Goal: Find specific page/section: Find specific page/section

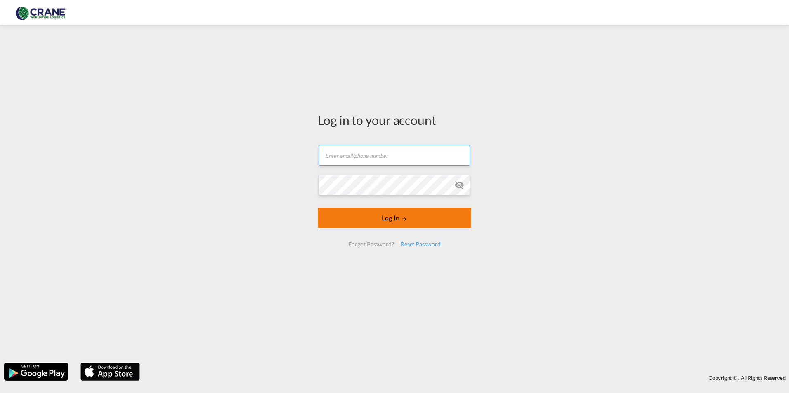
type input "[EMAIL_ADDRESS][PERSON_NAME][DOMAIN_NAME]"
click at [433, 219] on button "Log In" at bounding box center [394, 218] width 153 height 21
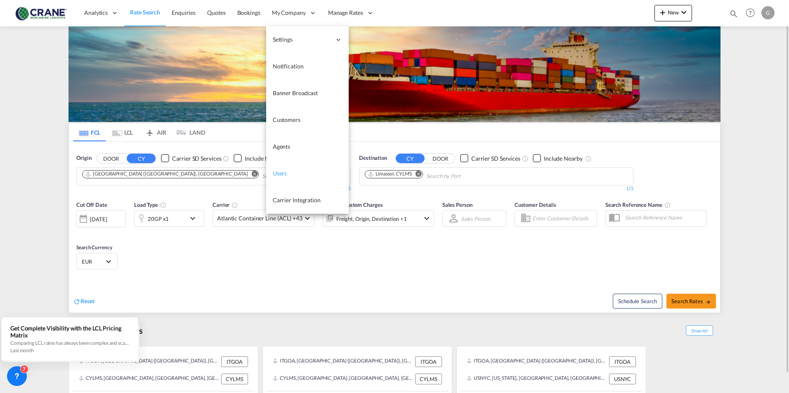
click at [273, 177] on span "Users" at bounding box center [280, 173] width 14 height 7
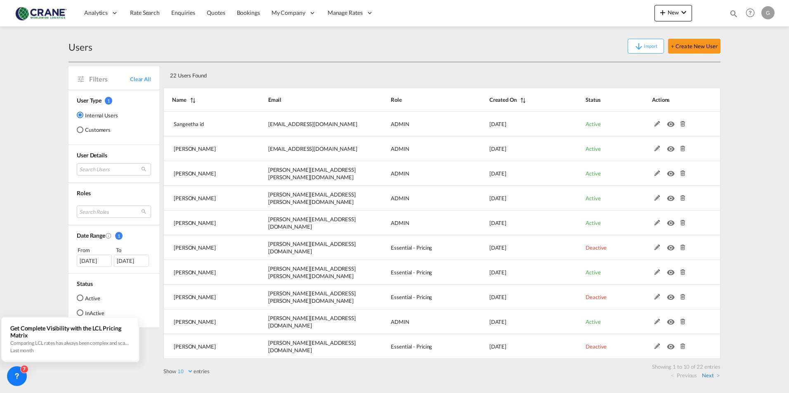
click at [710, 378] on link "Next" at bounding box center [711, 375] width 18 height 7
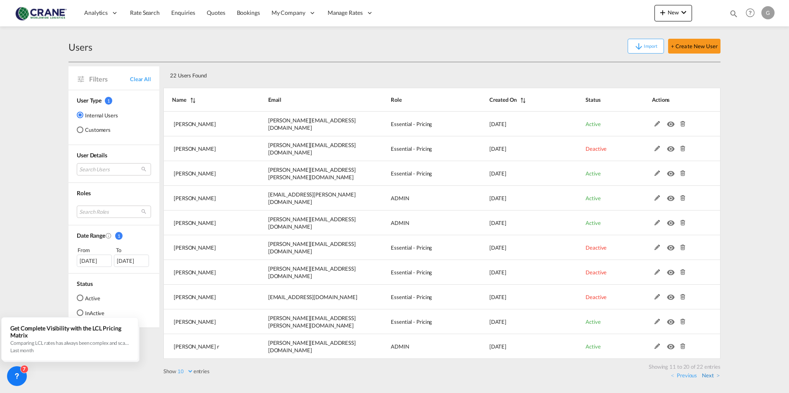
click at [711, 377] on link "Next" at bounding box center [711, 375] width 18 height 7
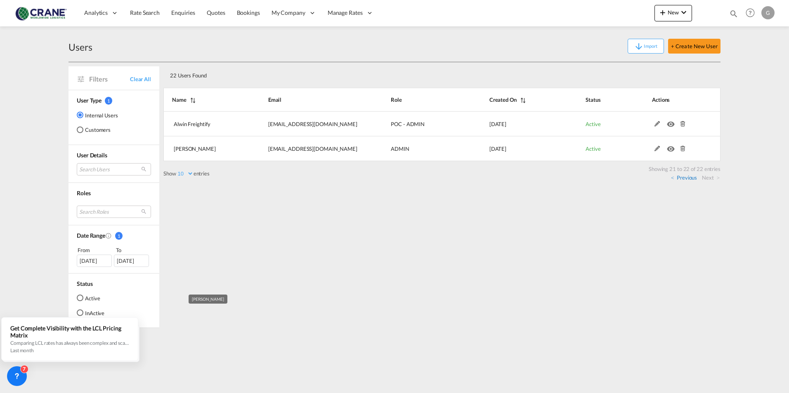
click at [685, 178] on link "Previous" at bounding box center [684, 177] width 26 height 7
